Goal: Information Seeking & Learning: Learn about a topic

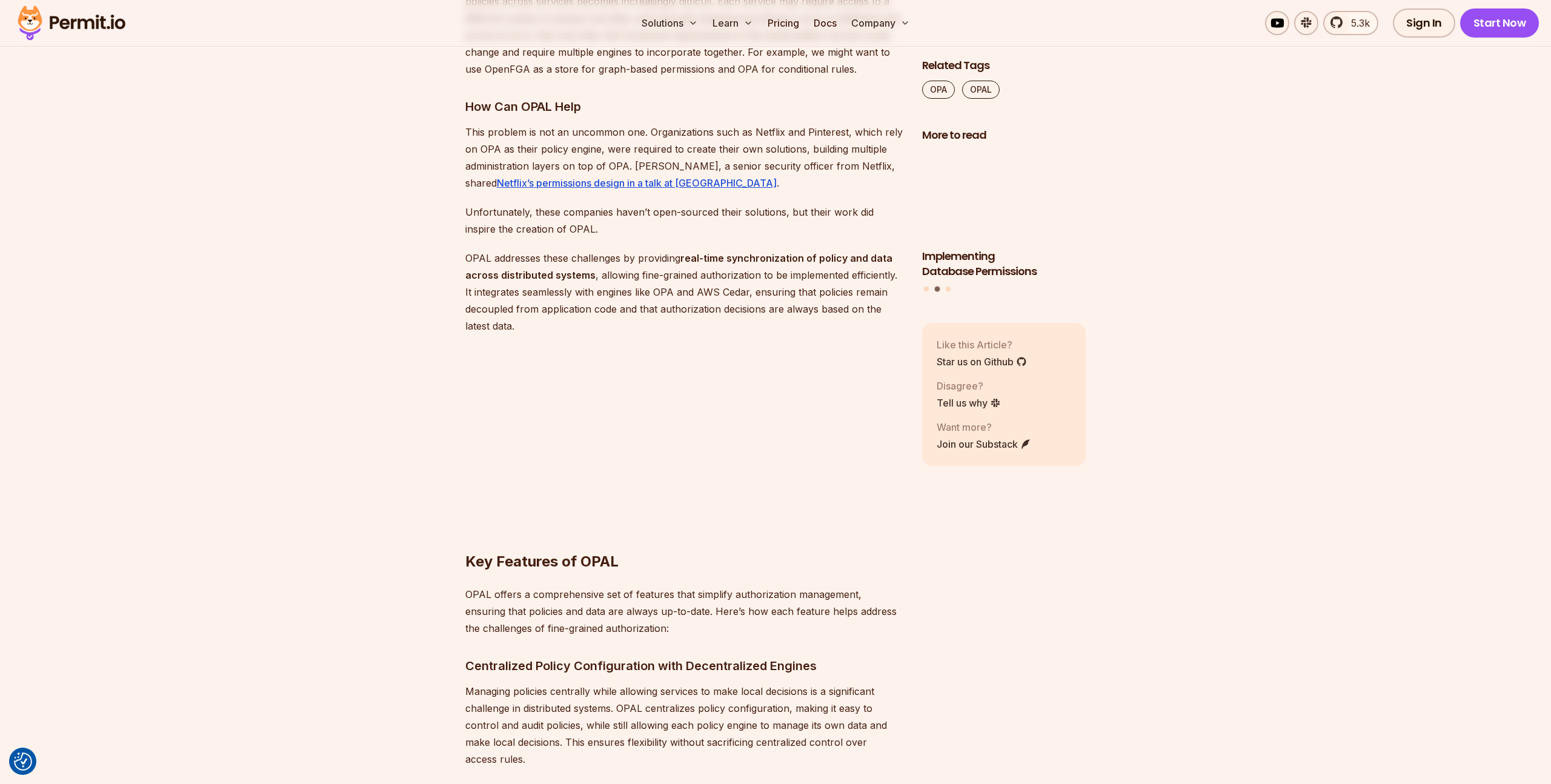
scroll to position [1948, 0]
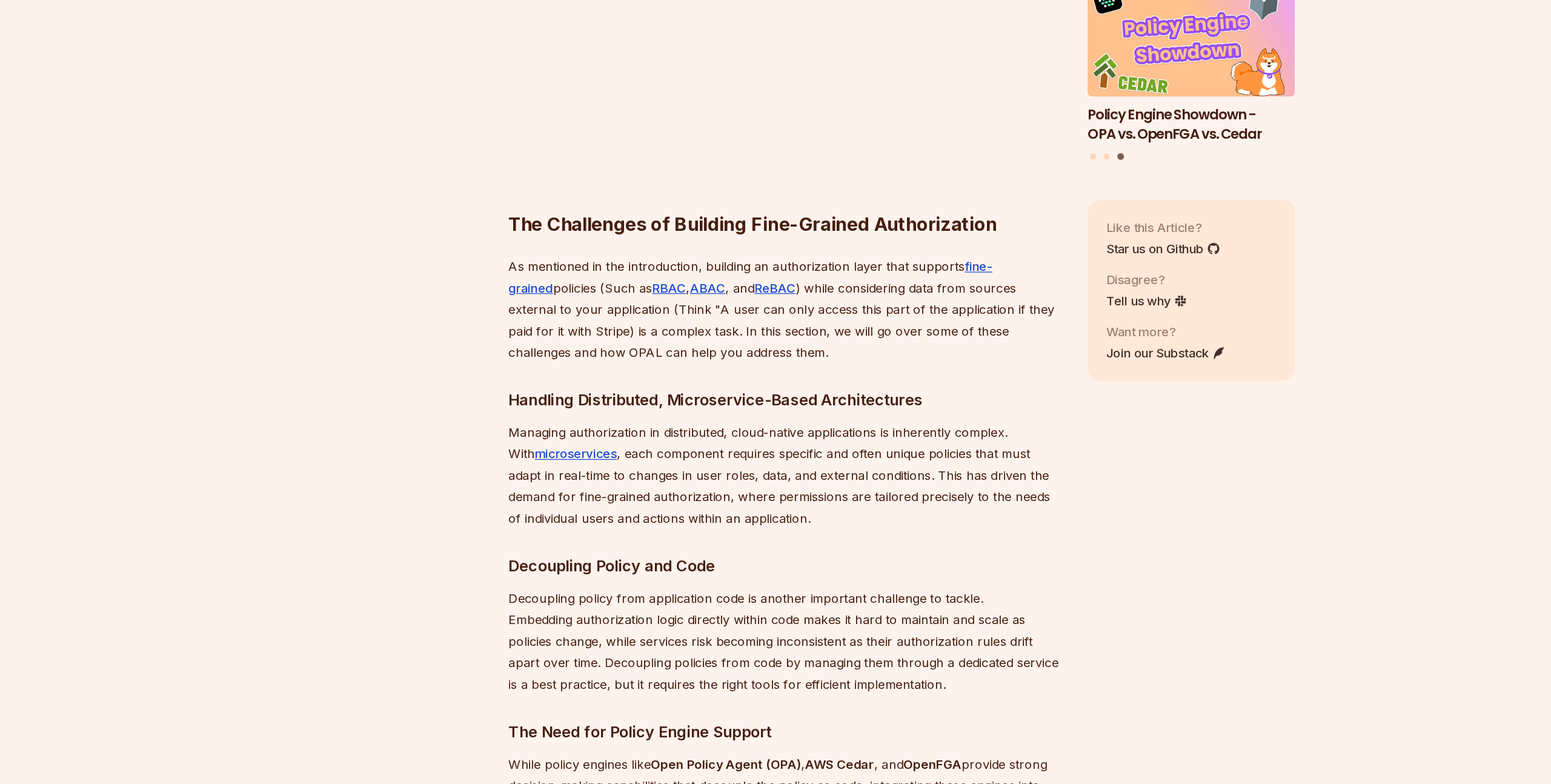
scroll to position [1100, 0]
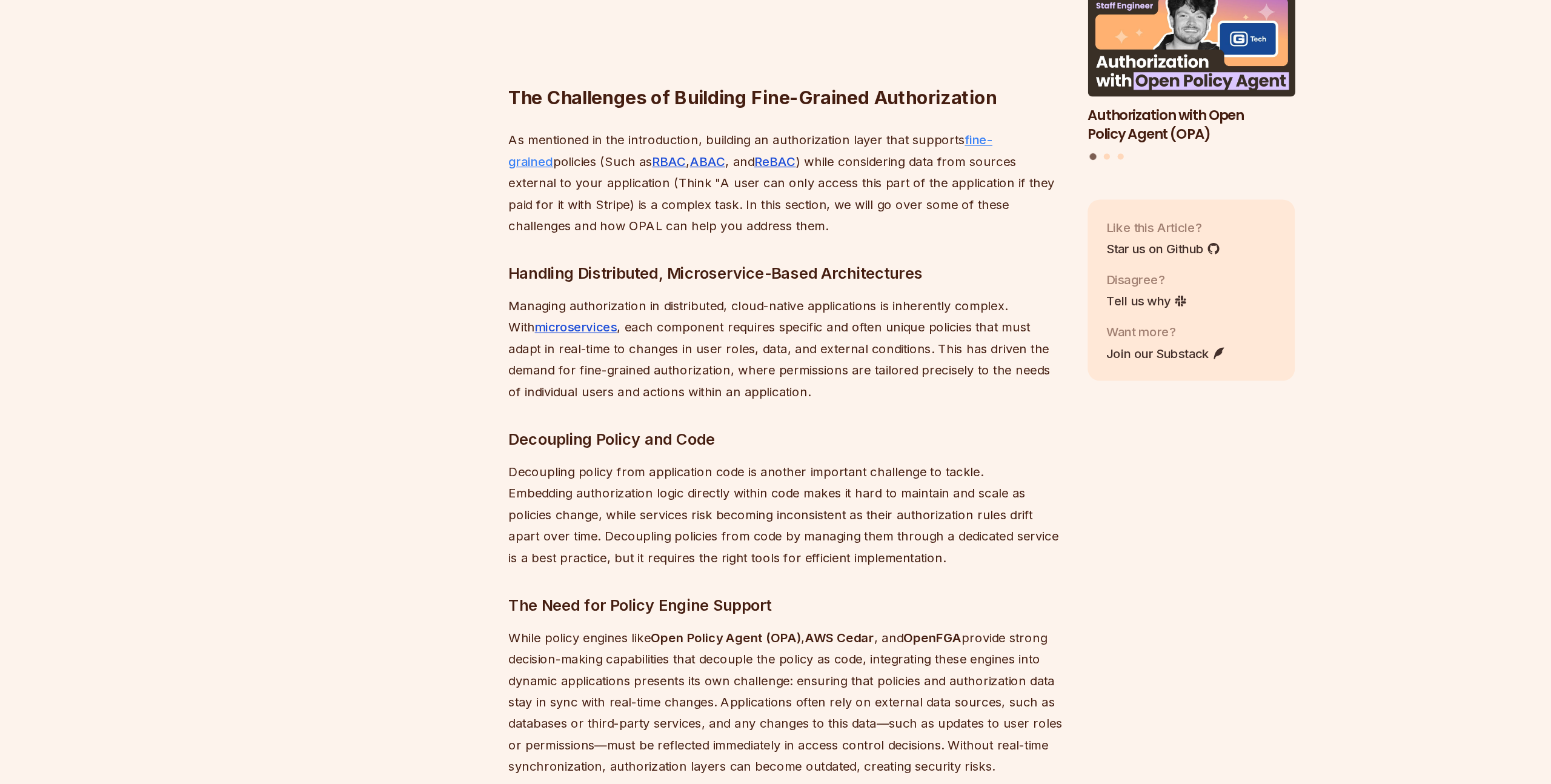
click at [847, 276] on link "fine-grained" at bounding box center [656, 284] width 381 height 29
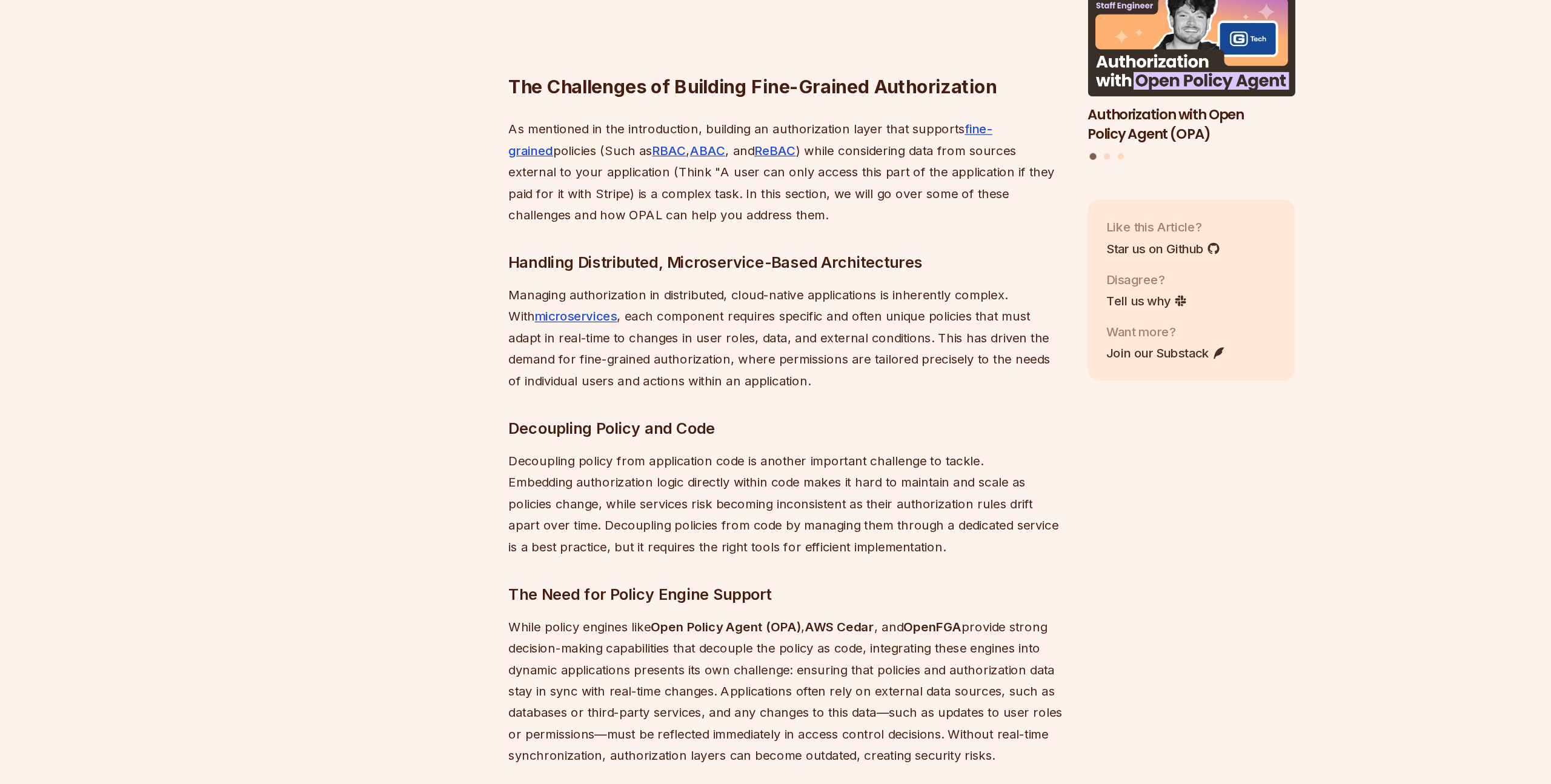
click at [618, 306] on p "As mentioned in the introduction, building an authorization layer that supports…" at bounding box center [684, 301] width 437 height 85
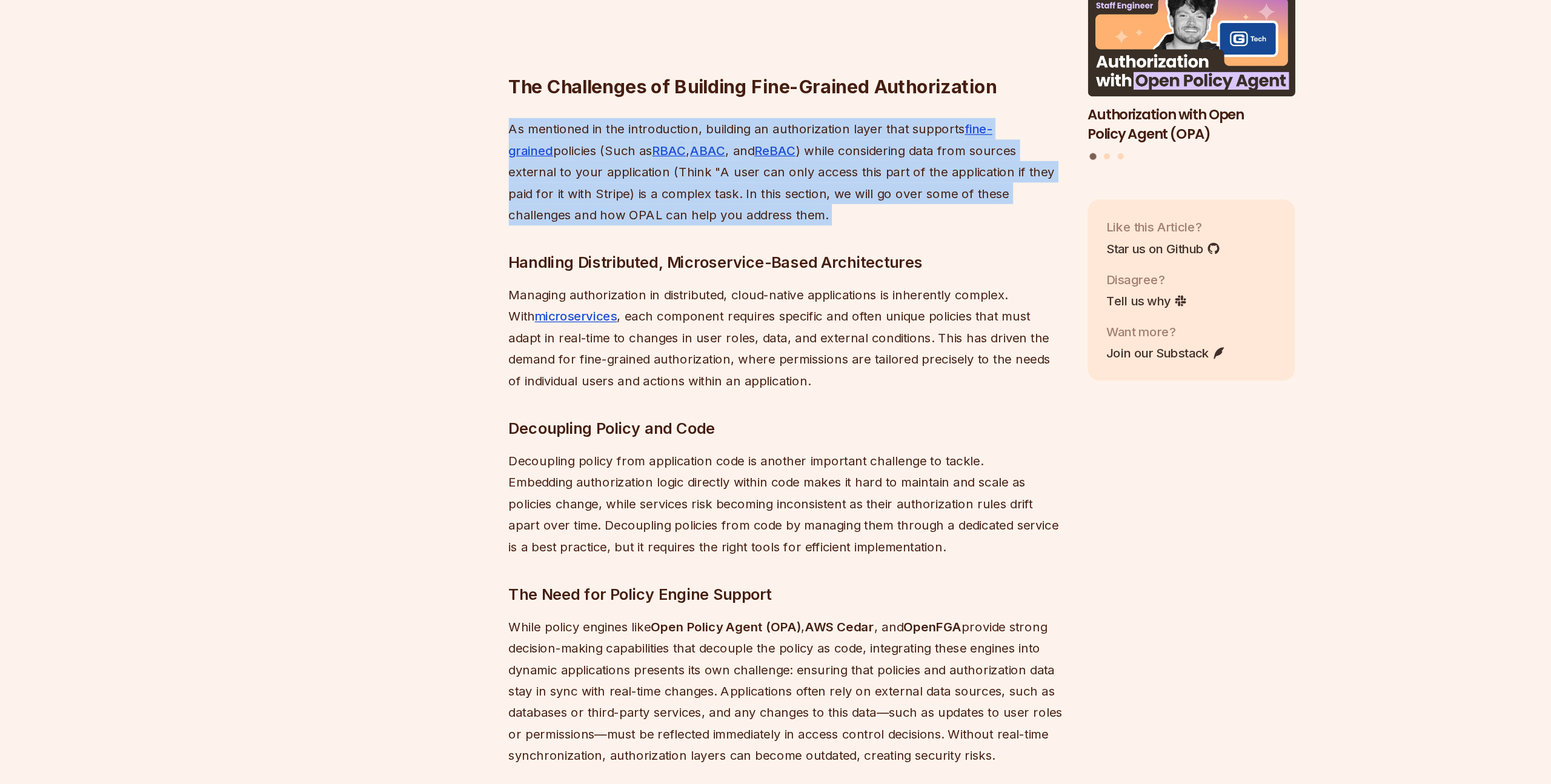
click at [618, 306] on p "As mentioned in the introduction, building an authorization layer that supports…" at bounding box center [684, 301] width 437 height 85
click at [617, 315] on p "As mentioned in the introduction, building an authorization layer that supports…" at bounding box center [684, 301] width 437 height 85
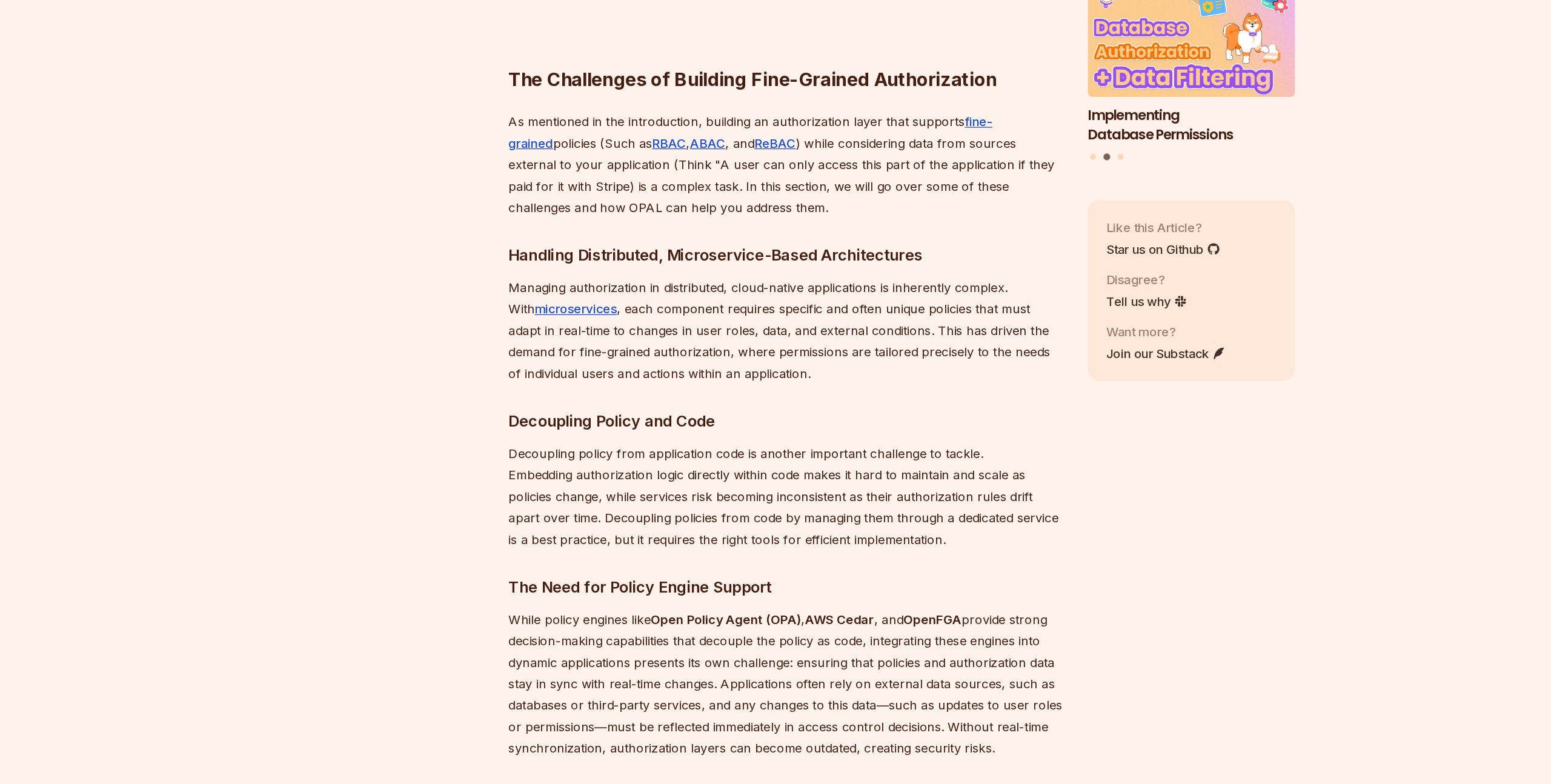
scroll to position [1114, 0]
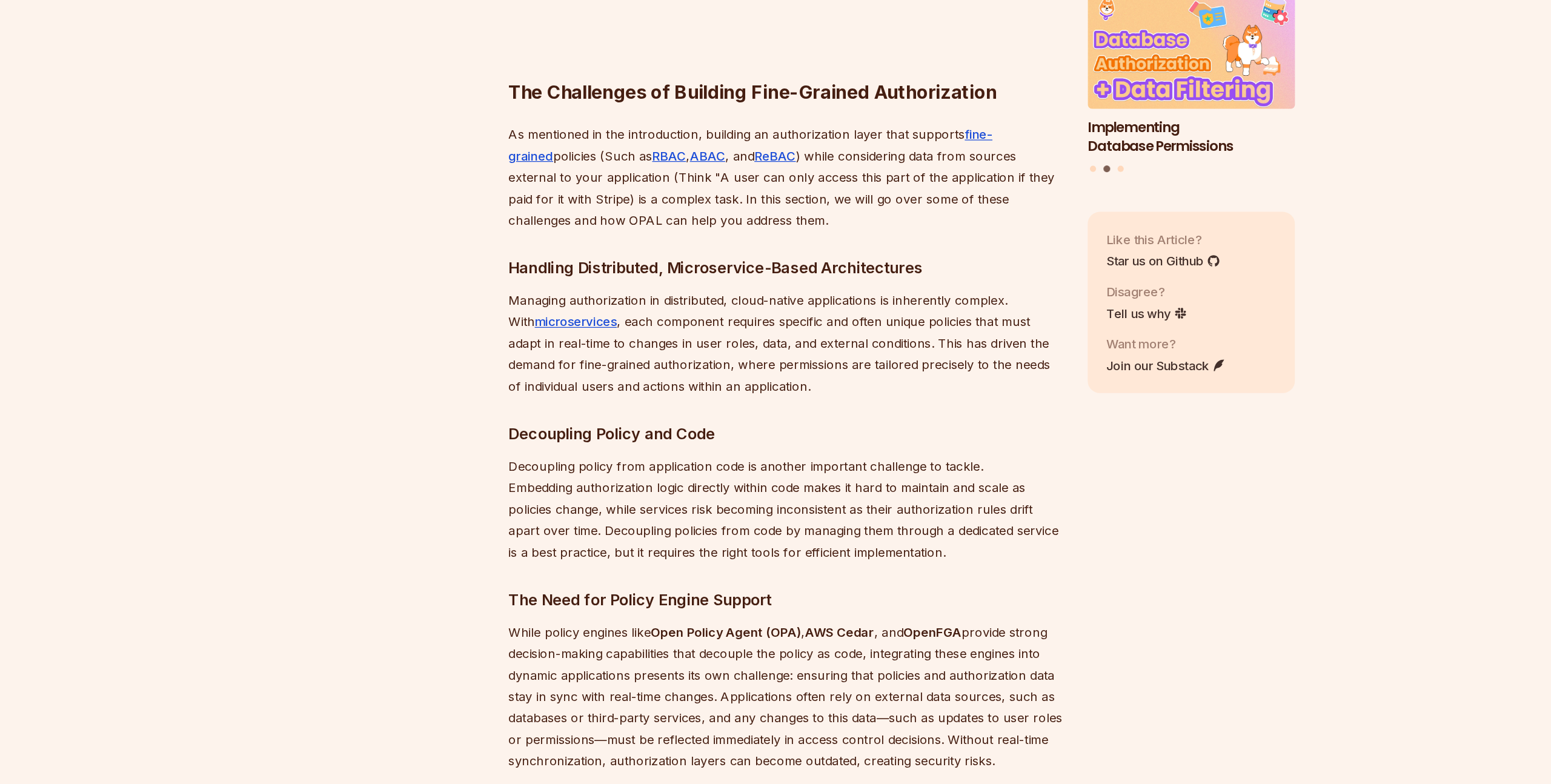
click at [616, 302] on p "As mentioned in the introduction, building an authorization layer that supports…" at bounding box center [684, 295] width 437 height 85
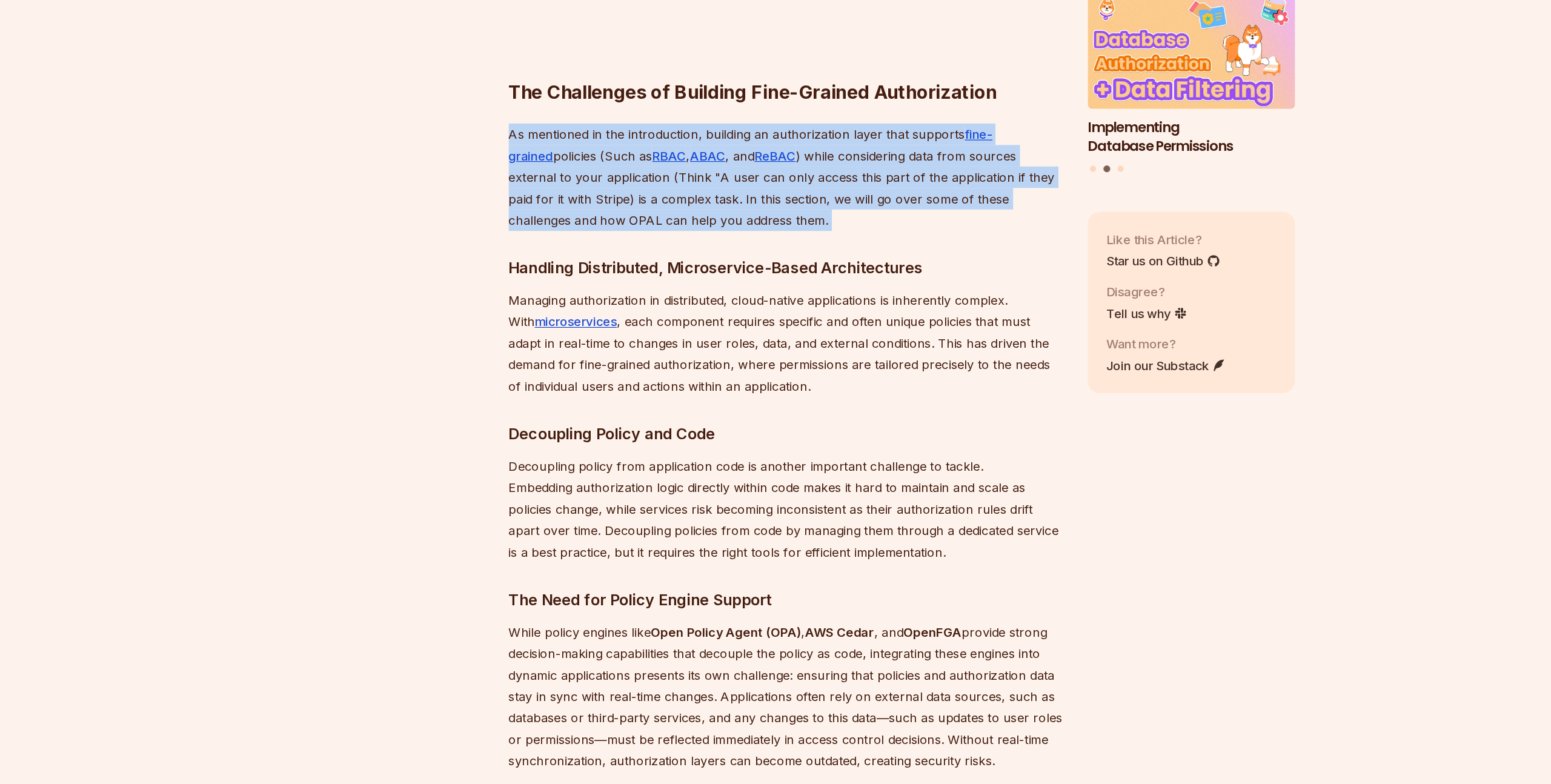
click at [616, 302] on p "As mentioned in the introduction, building an authorization layer that supports…" at bounding box center [684, 295] width 437 height 85
click at [606, 302] on p "As mentioned in the introduction, building an authorization layer that supports…" at bounding box center [684, 295] width 437 height 85
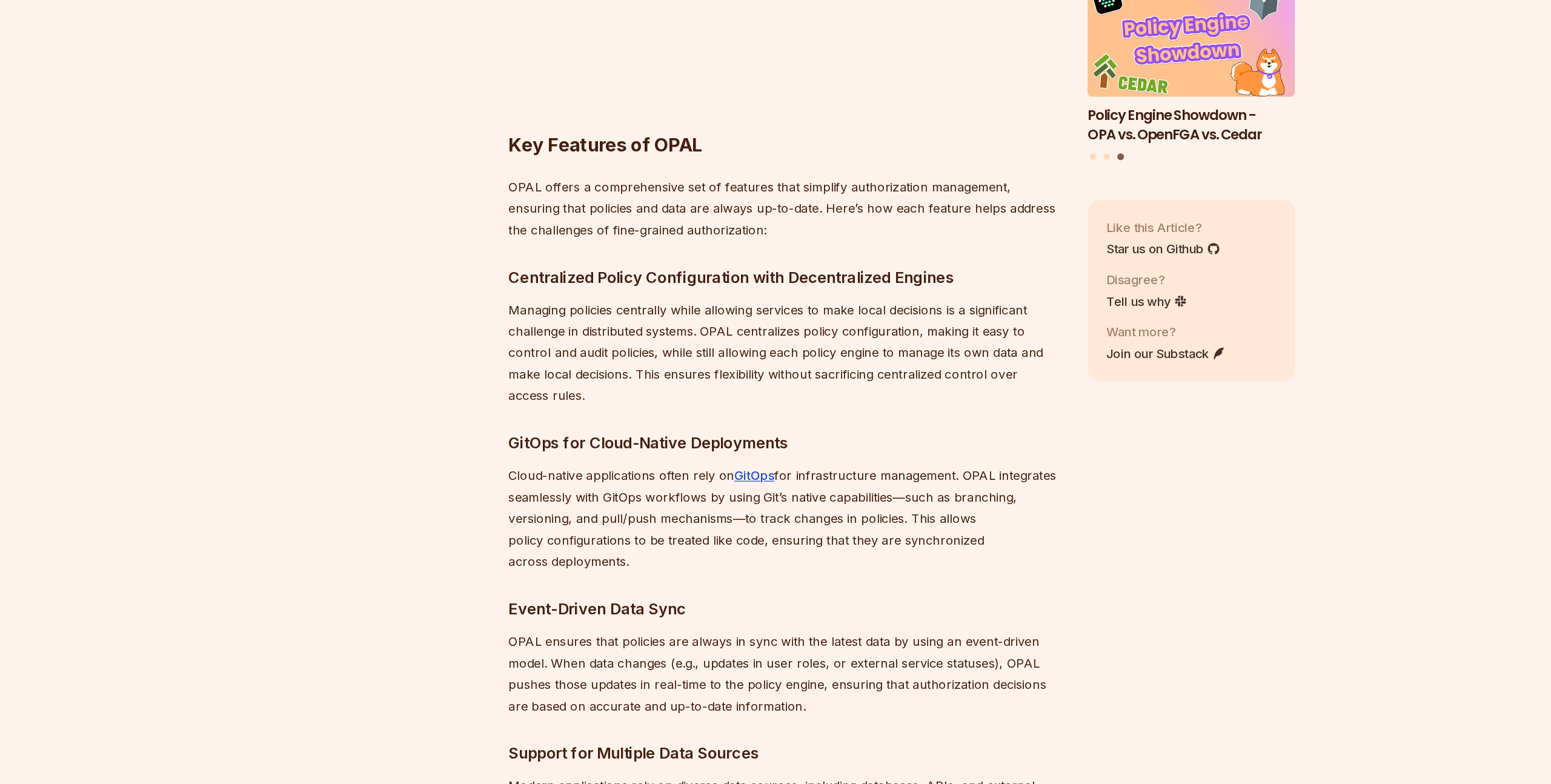
scroll to position [2237, 0]
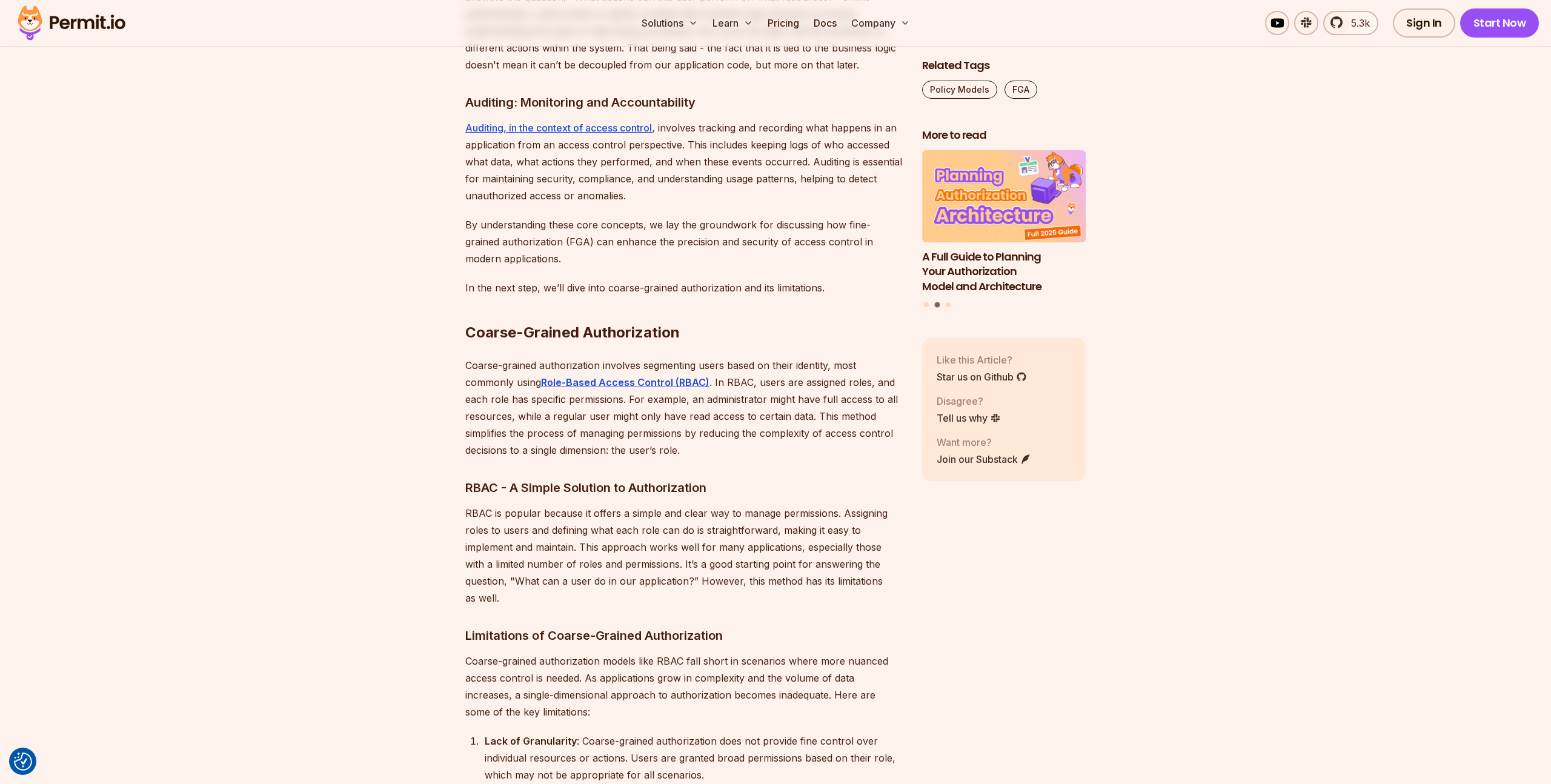
scroll to position [1719, 0]
